Goal: Information Seeking & Learning: Learn about a topic

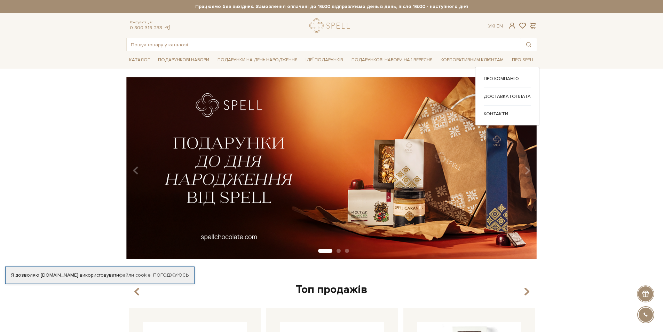
click at [522, 65] on li "Про Spell Про компанію" at bounding box center [523, 60] width 28 height 16
click at [507, 76] on link "Про компанію" at bounding box center [507, 79] width 47 height 6
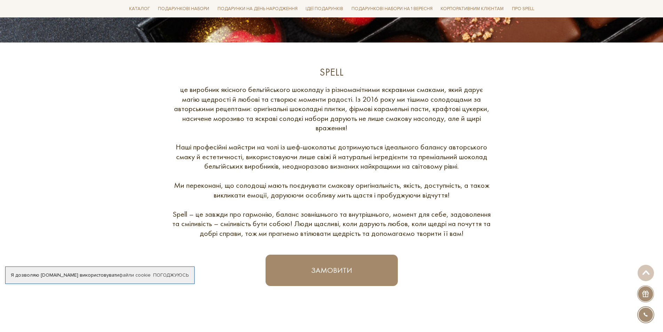
scroll to position [236, 0]
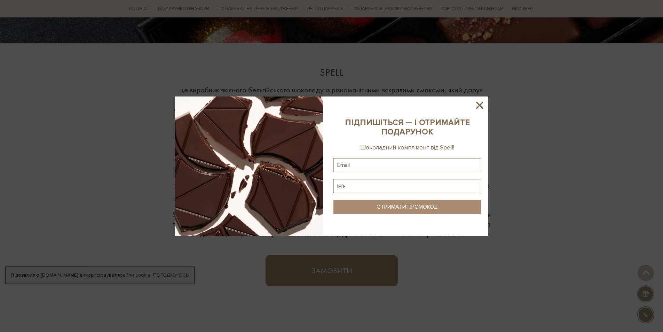
click at [481, 103] on icon at bounding box center [480, 105] width 12 height 12
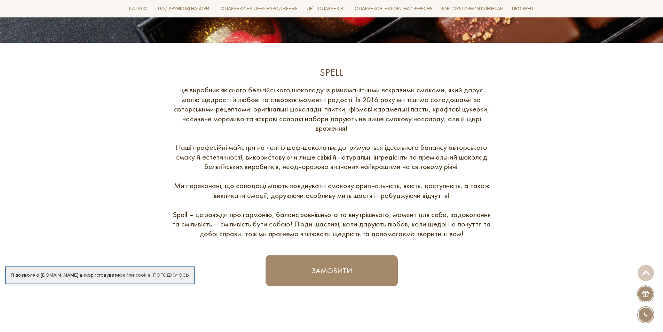
click at [178, 215] on div "це виробник якісного бельгійського шоколаду із різноманітними яскравими смаками…" at bounding box center [332, 161] width 320 height 153
click at [185, 213] on div "це виробник якісного бельгійського шоколаду із різноманітними яскравими смаками…" at bounding box center [332, 161] width 320 height 153
drag, startPoint x: 188, startPoint y: 213, endPoint x: 169, endPoint y: 208, distance: 19.5
click at [169, 208] on div "Spell це виробник якісного бельгійського шоколаду із різноманітними яскравими с…" at bounding box center [331, 176] width 419 height 220
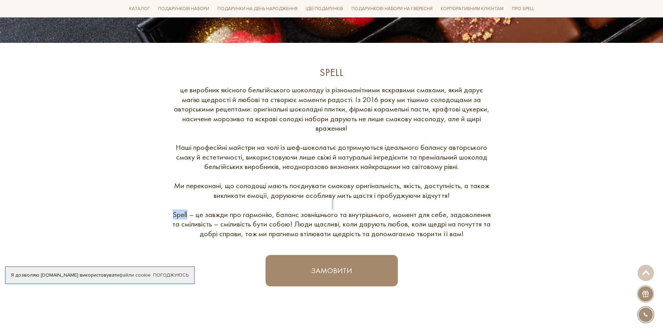
click at [177, 214] on div "це виробник якісного бельгійського шоколаду із різноманітними яскравими смаками…" at bounding box center [332, 161] width 320 height 153
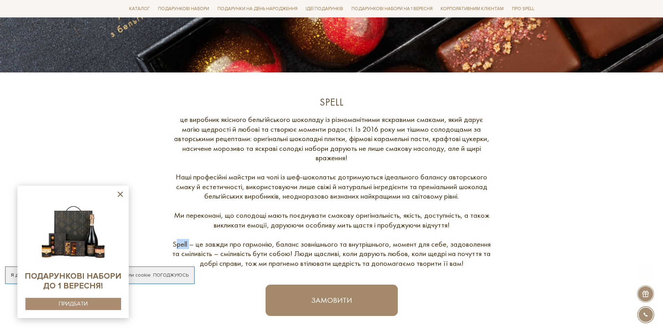
scroll to position [209, 0]
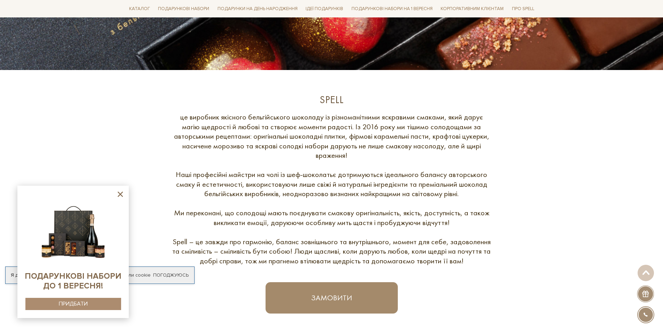
click at [114, 201] on div at bounding box center [72, 251] width 97 height 118
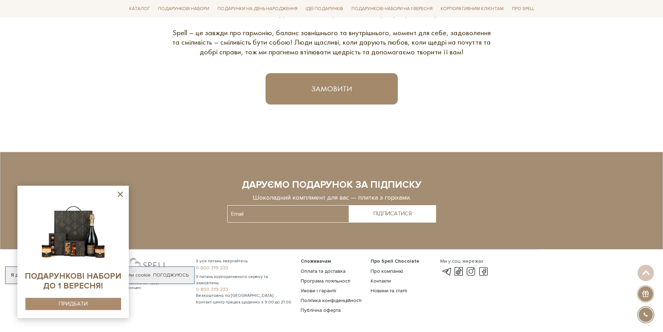
scroll to position [445, 0]
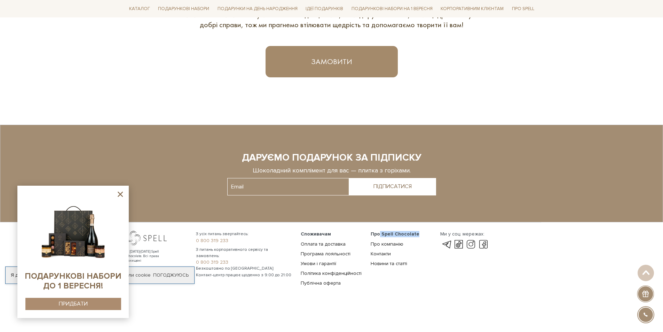
drag, startPoint x: 380, startPoint y: 234, endPoint x: 415, endPoint y: 233, distance: 35.1
click at [415, 233] on span "Про Spell Chocolate" at bounding box center [395, 234] width 49 height 6
click at [398, 233] on span "Про Spell Chocolate" at bounding box center [395, 234] width 49 height 6
drag, startPoint x: 381, startPoint y: 233, endPoint x: 416, endPoint y: 235, distance: 35.2
click at [416, 235] on li "Про Spell Chocolate" at bounding box center [402, 234] width 62 height 6
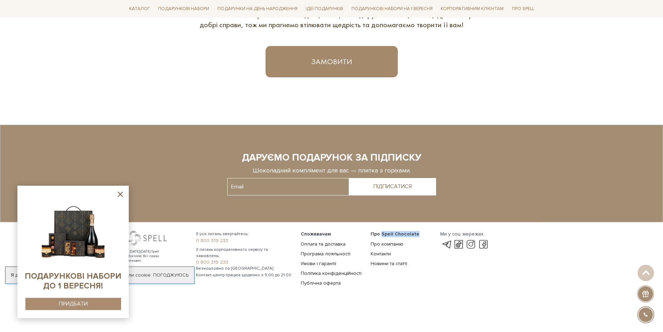
copy span "Spell Chocolate"
